Goal: Information Seeking & Learning: Learn about a topic

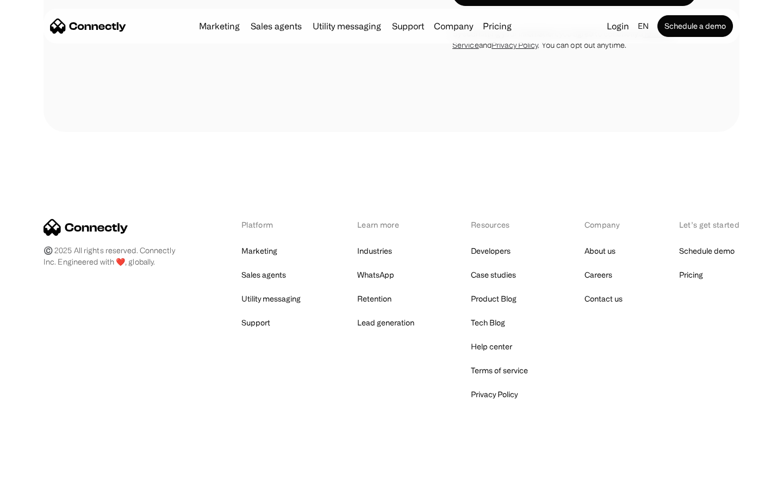
scroll to position [4266, 0]
